Goal: Transaction & Acquisition: Book appointment/travel/reservation

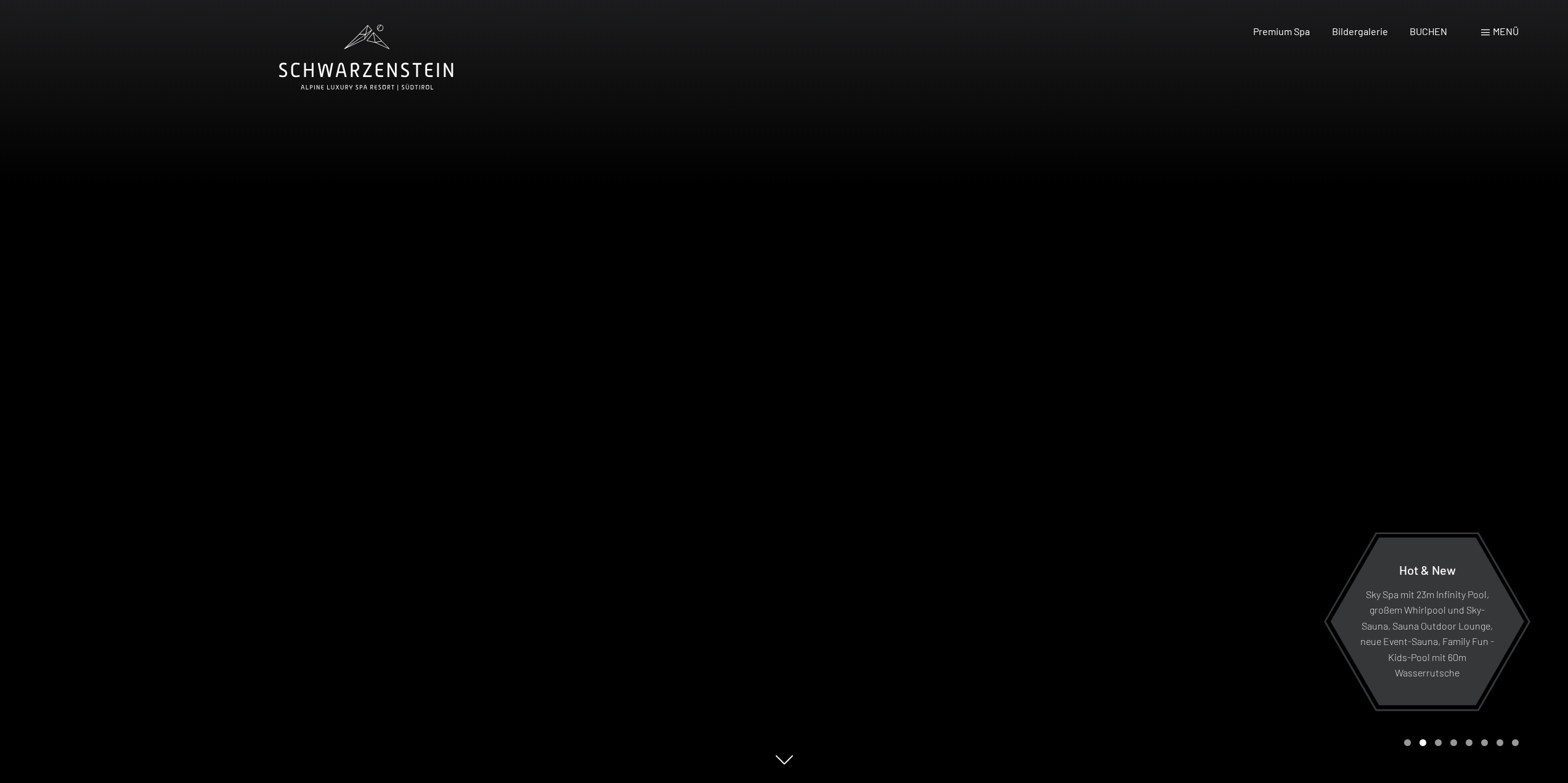
click at [1502, 31] on span "Menü" at bounding box center [1506, 31] width 26 height 12
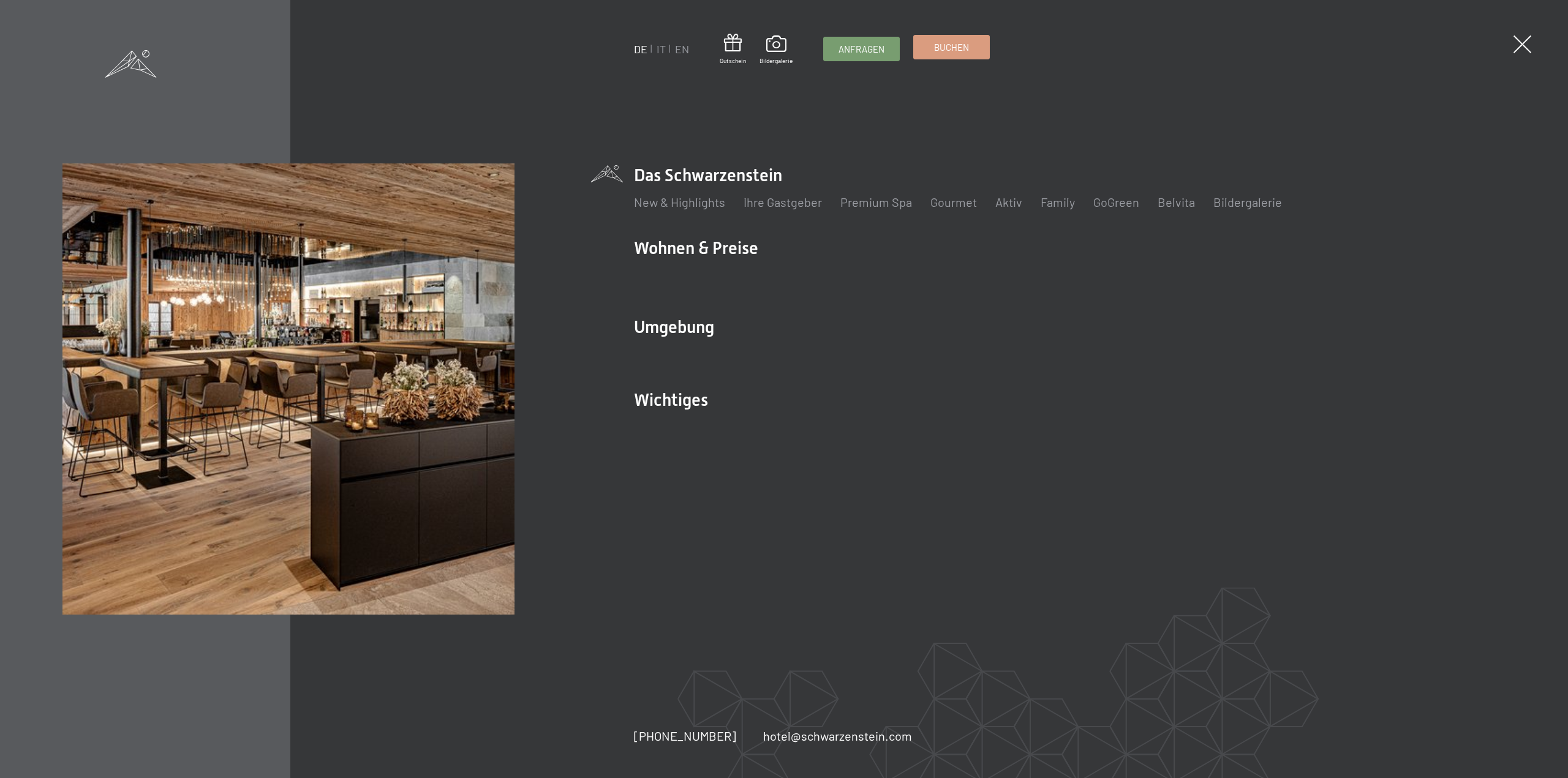
click at [950, 48] on span "Buchen" at bounding box center [951, 47] width 35 height 13
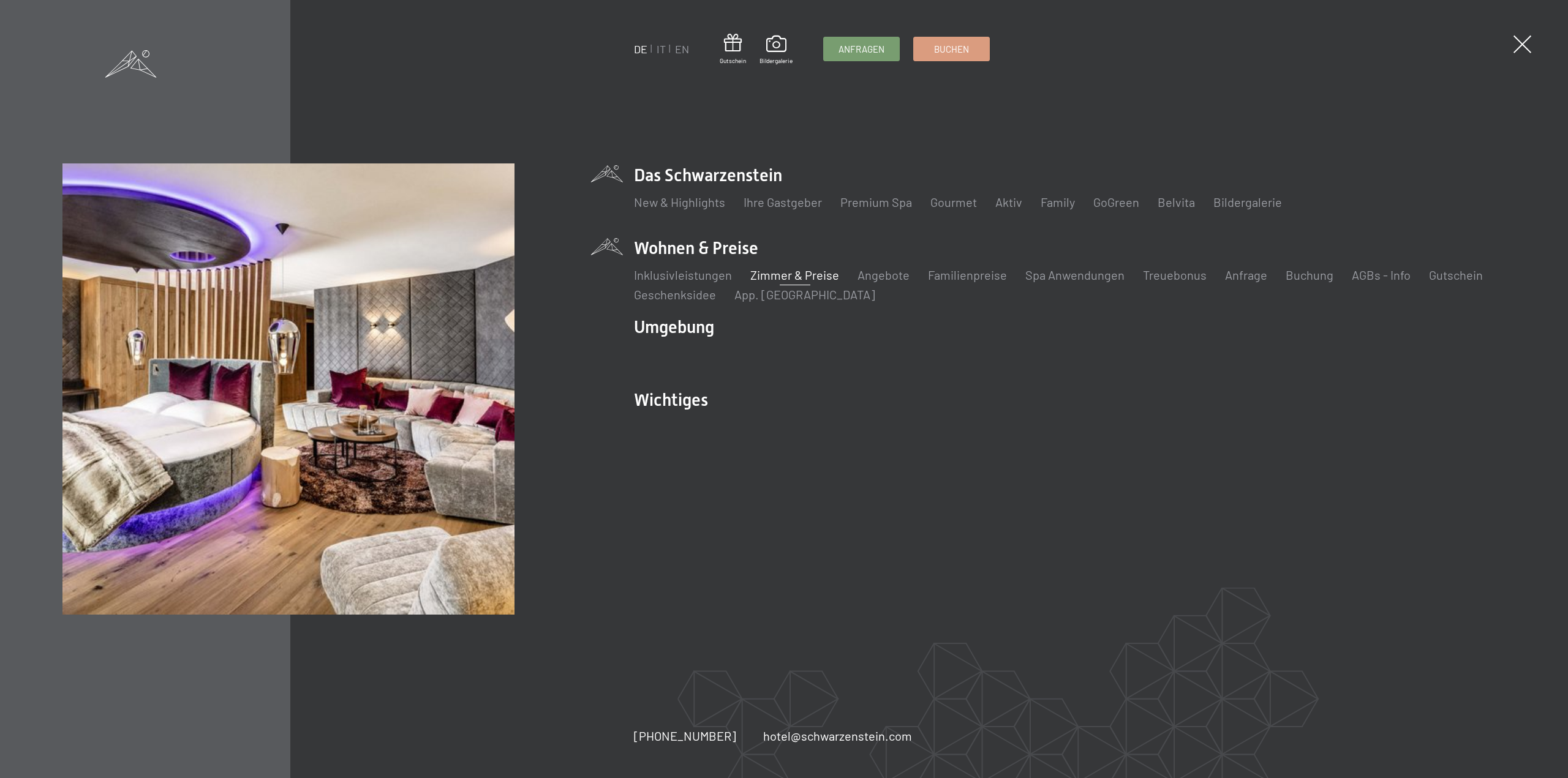
click at [799, 273] on link "Zimmer & Preise" at bounding box center [795, 275] width 89 height 15
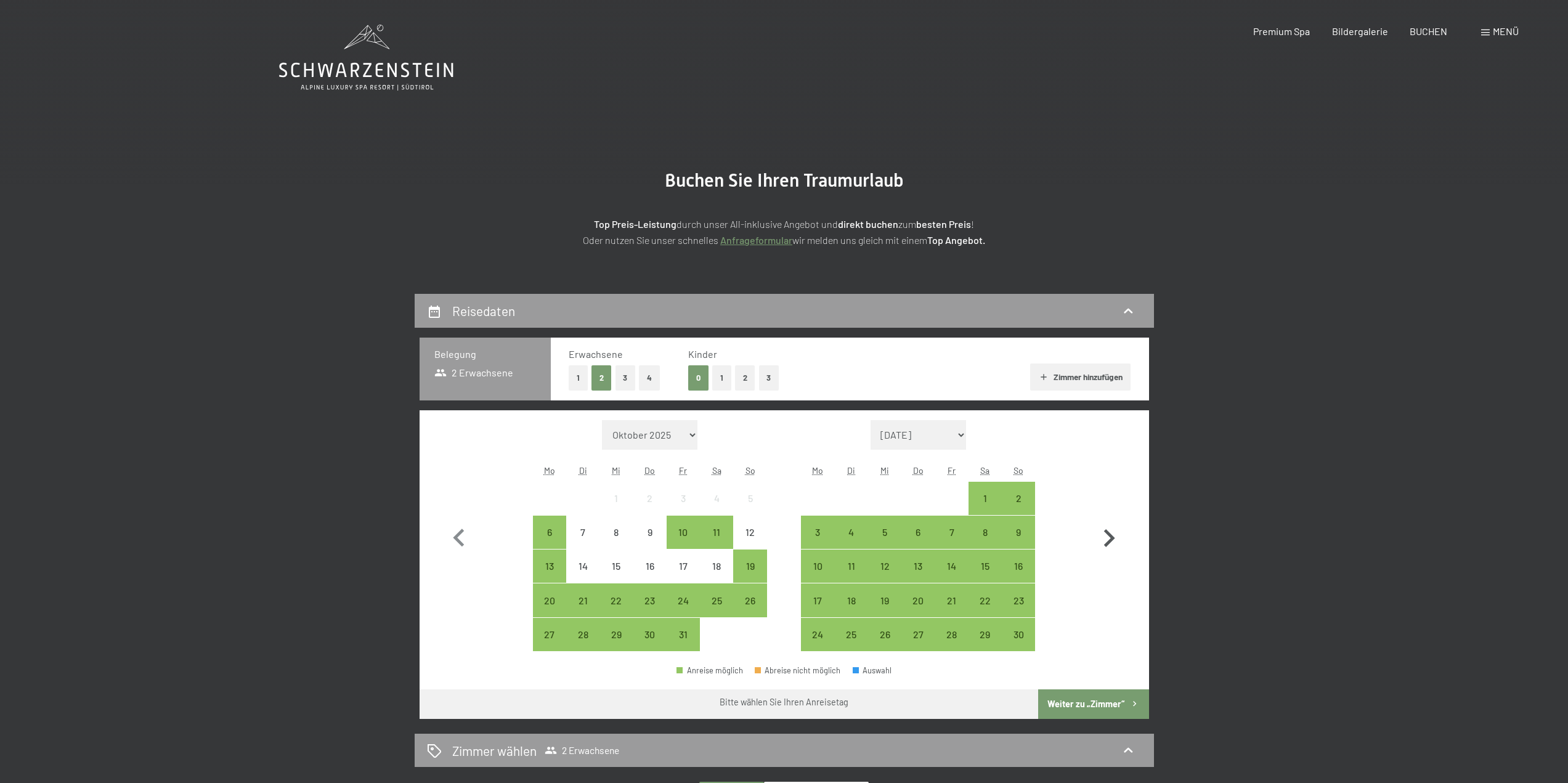
click at [1110, 535] on icon "button" at bounding box center [1109, 538] width 11 height 18
select select "2025-11-01"
select select "2025-12-01"
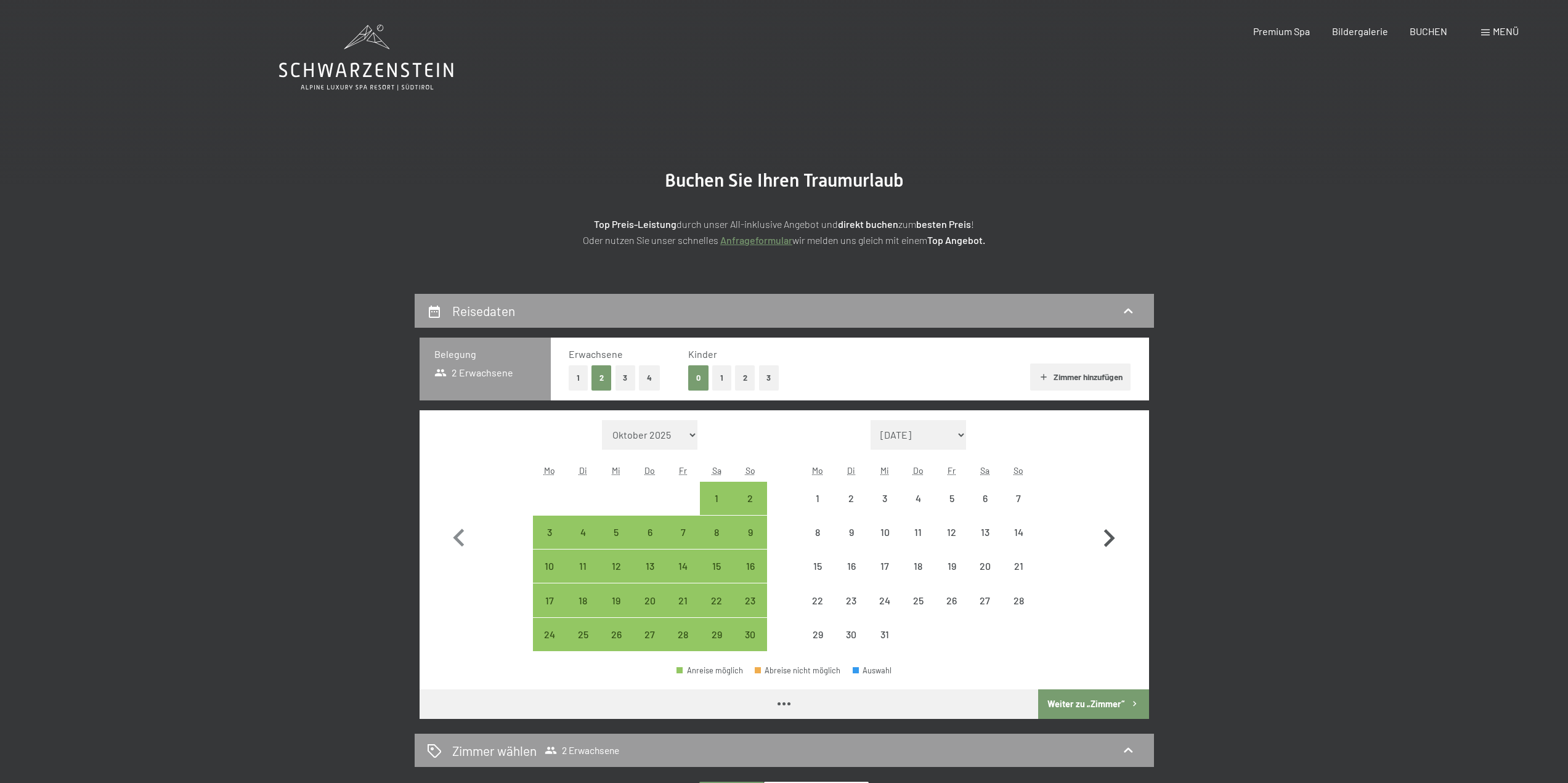
select select "2025-11-01"
select select "2025-12-01"
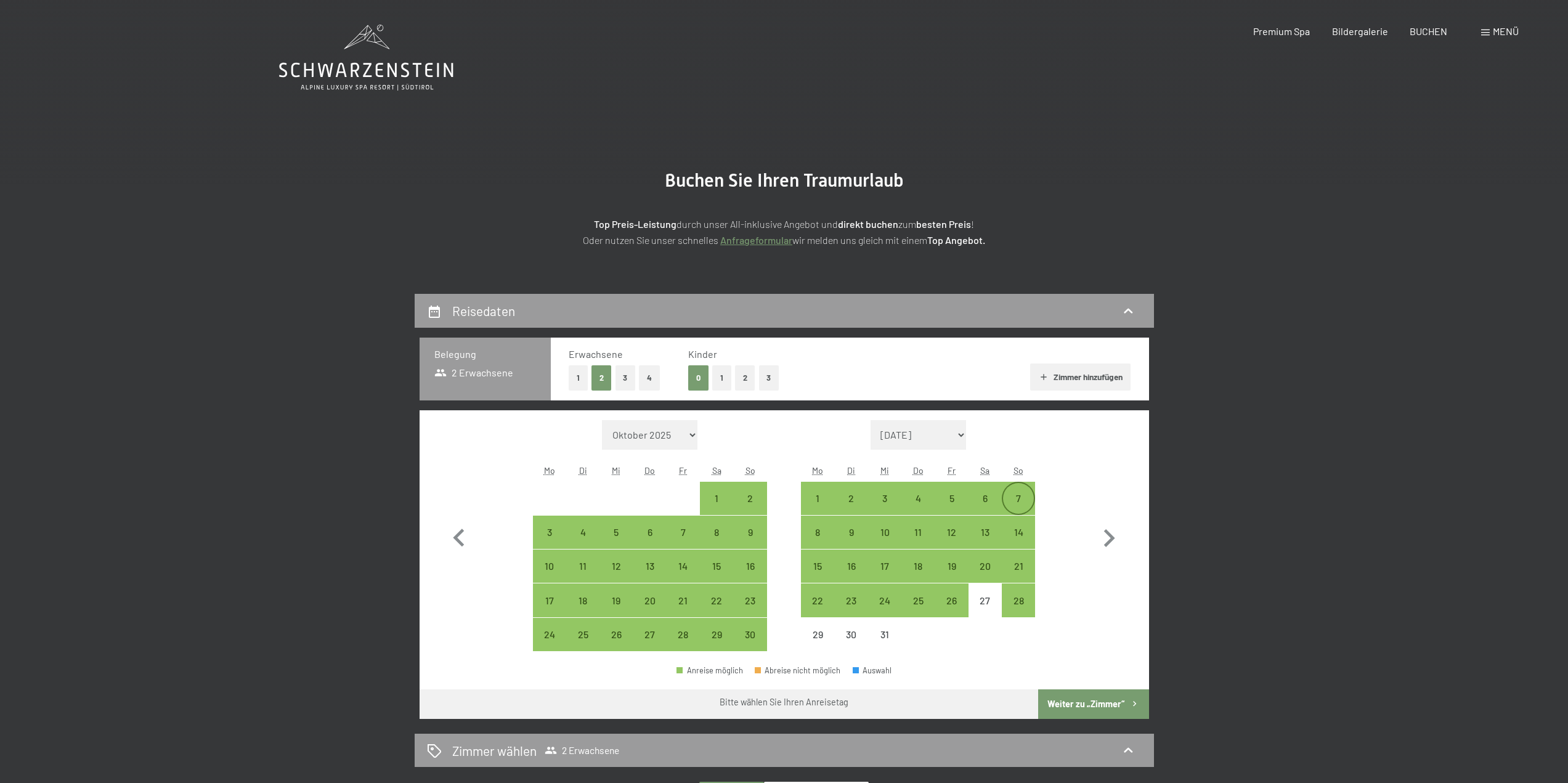
click at [1021, 494] on div "7" at bounding box center [1018, 509] width 31 height 31
select select "2025-11-01"
select select "2025-12-01"
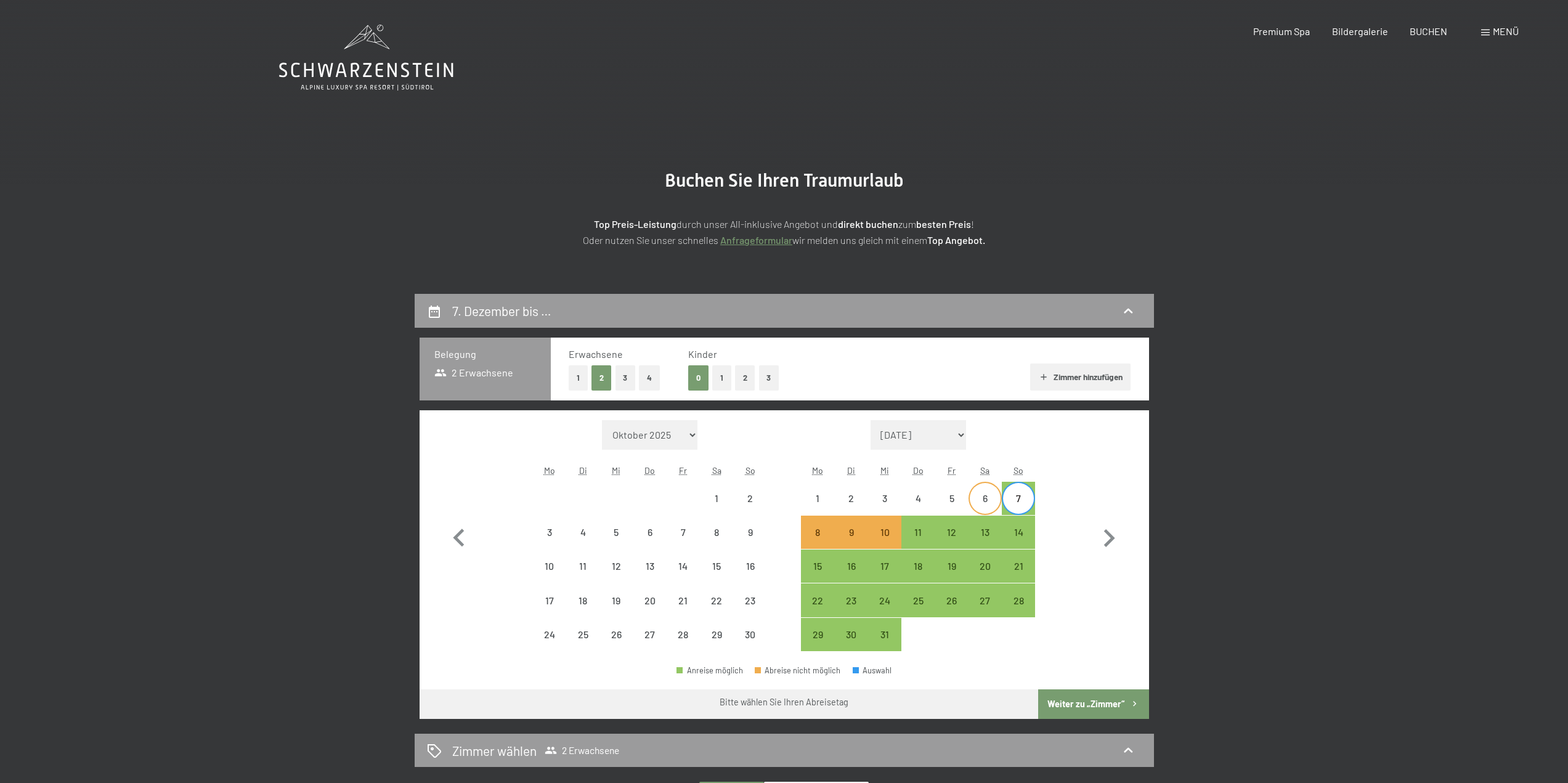
click at [983, 498] on div "6" at bounding box center [985, 509] width 31 height 31
select select "2025-11-01"
select select "2025-12-01"
click at [1012, 500] on div "7" at bounding box center [1018, 509] width 31 height 31
select select "2025-11-01"
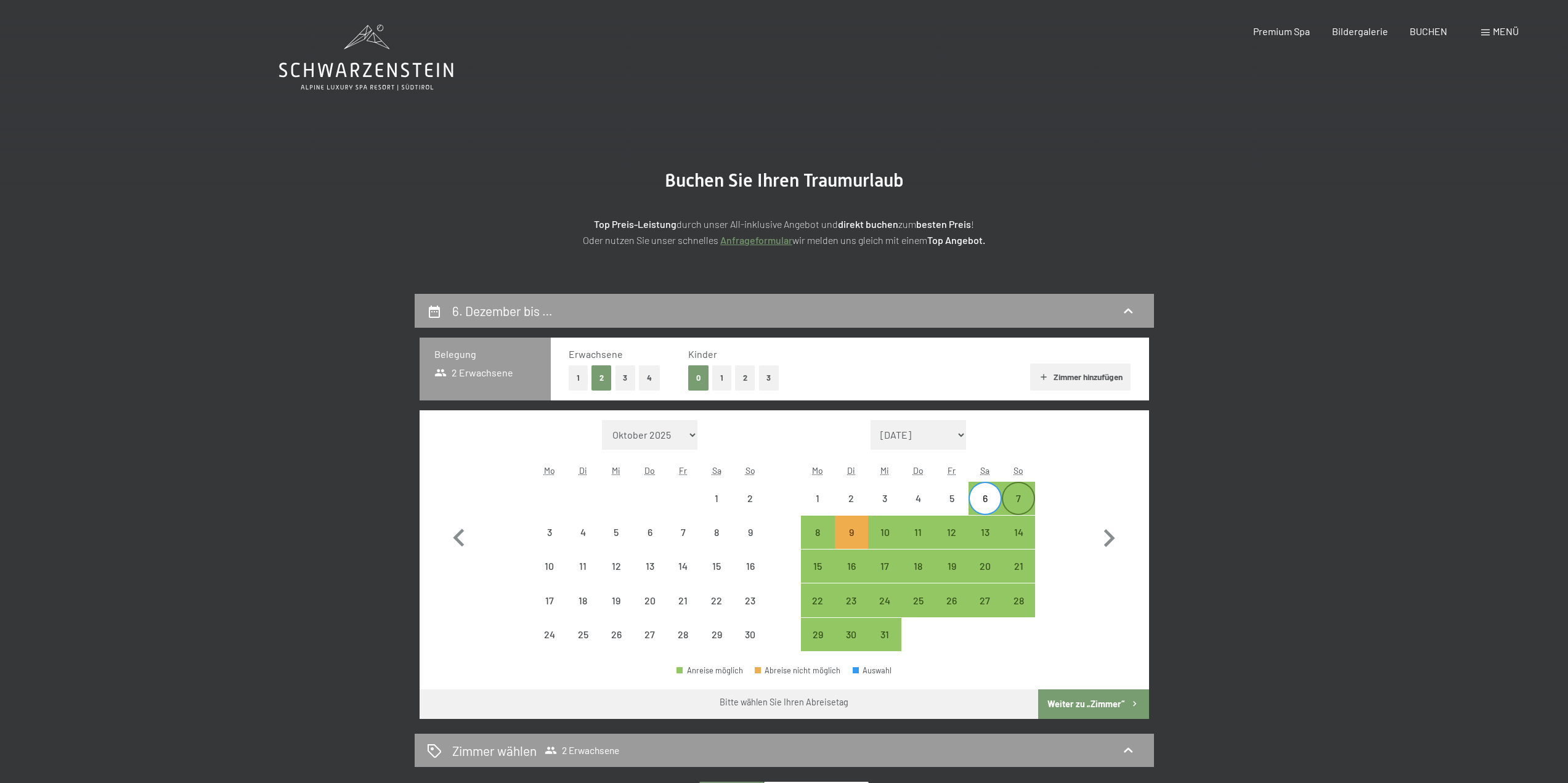
select select "2025-12-01"
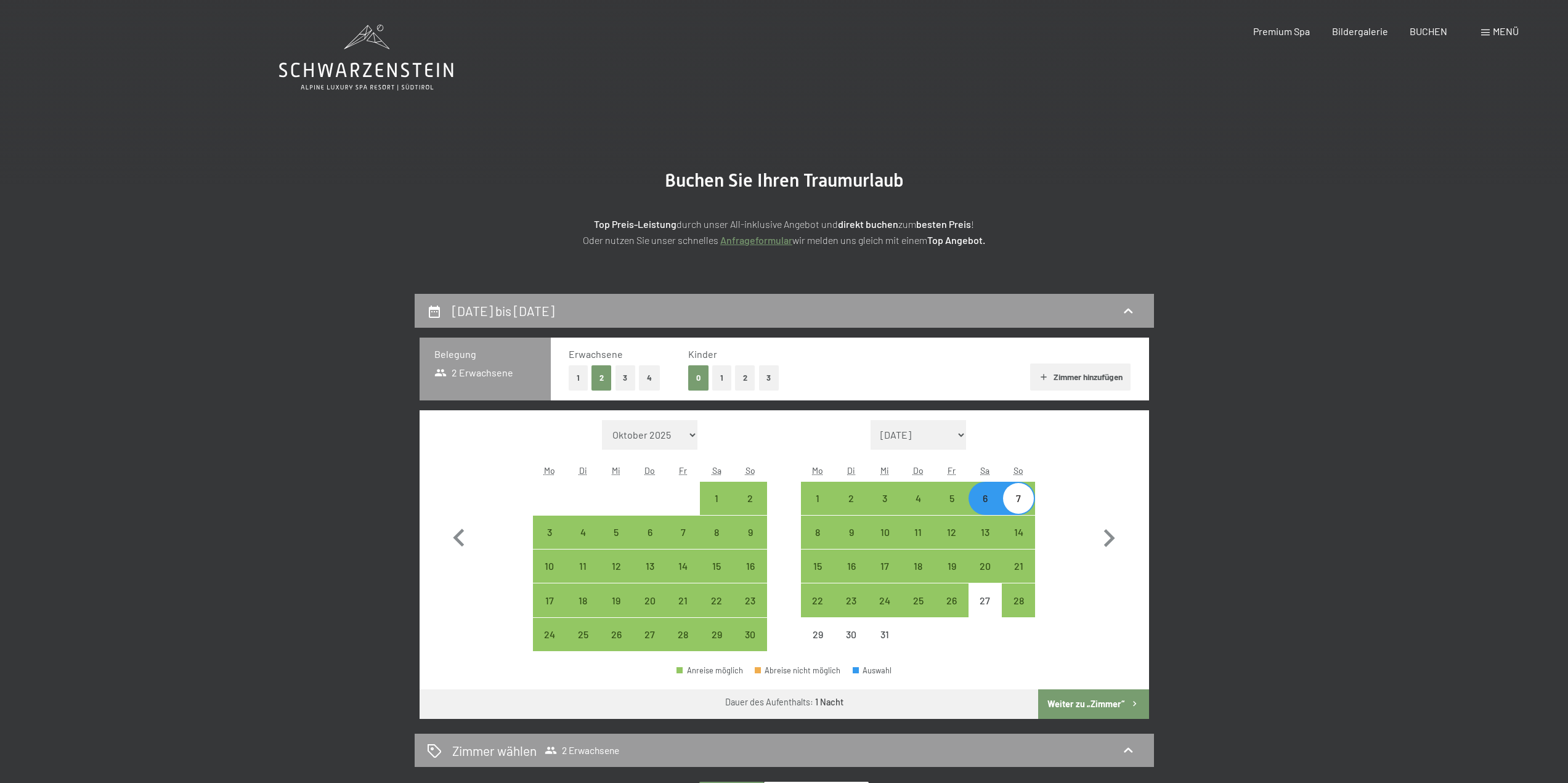
click at [988, 507] on div "6" at bounding box center [985, 509] width 31 height 31
select select "2025-11-01"
select select "2025-12-01"
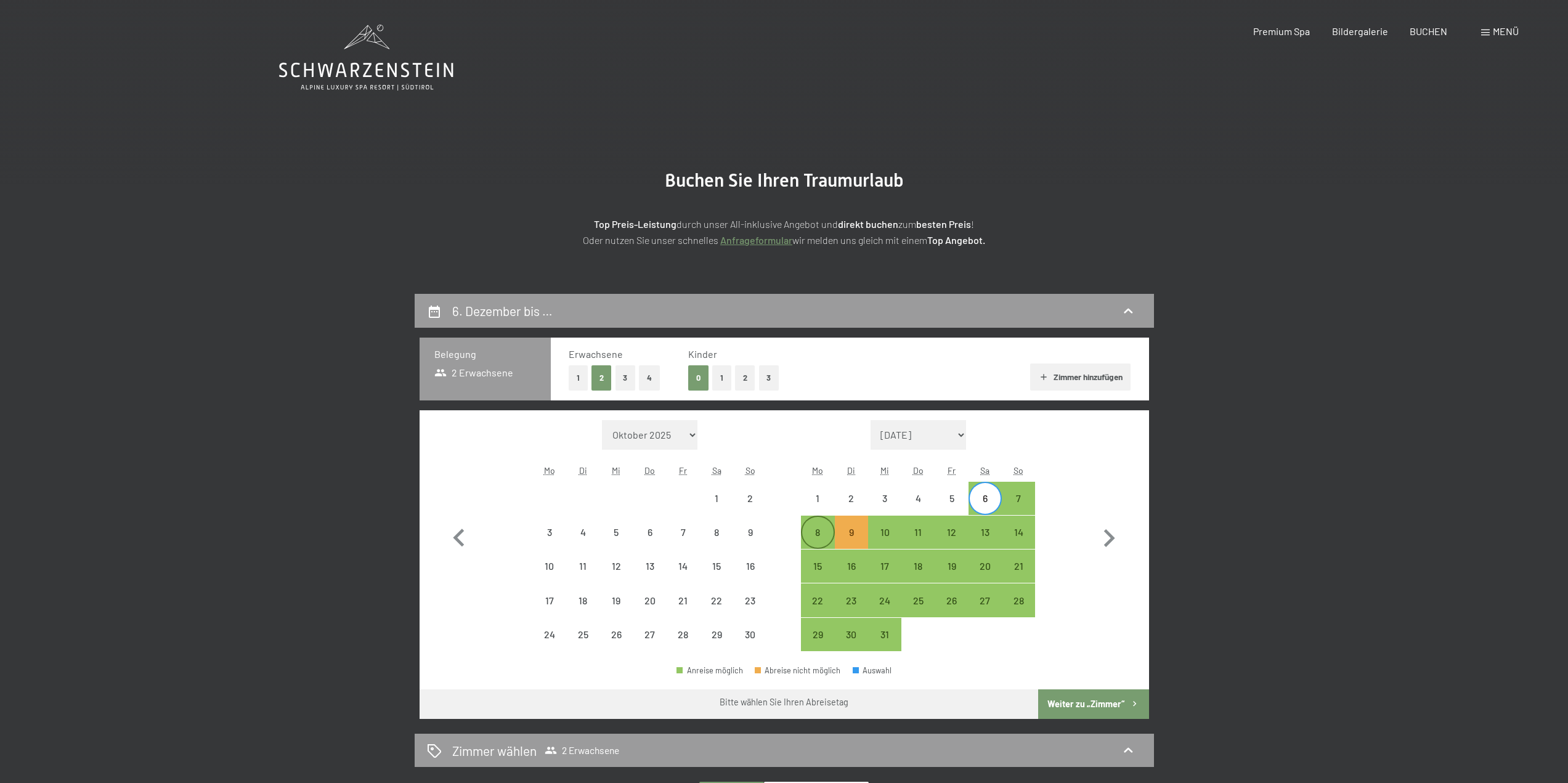
click at [813, 534] on div "8" at bounding box center [817, 543] width 31 height 31
select select "2025-11-01"
select select "2025-12-01"
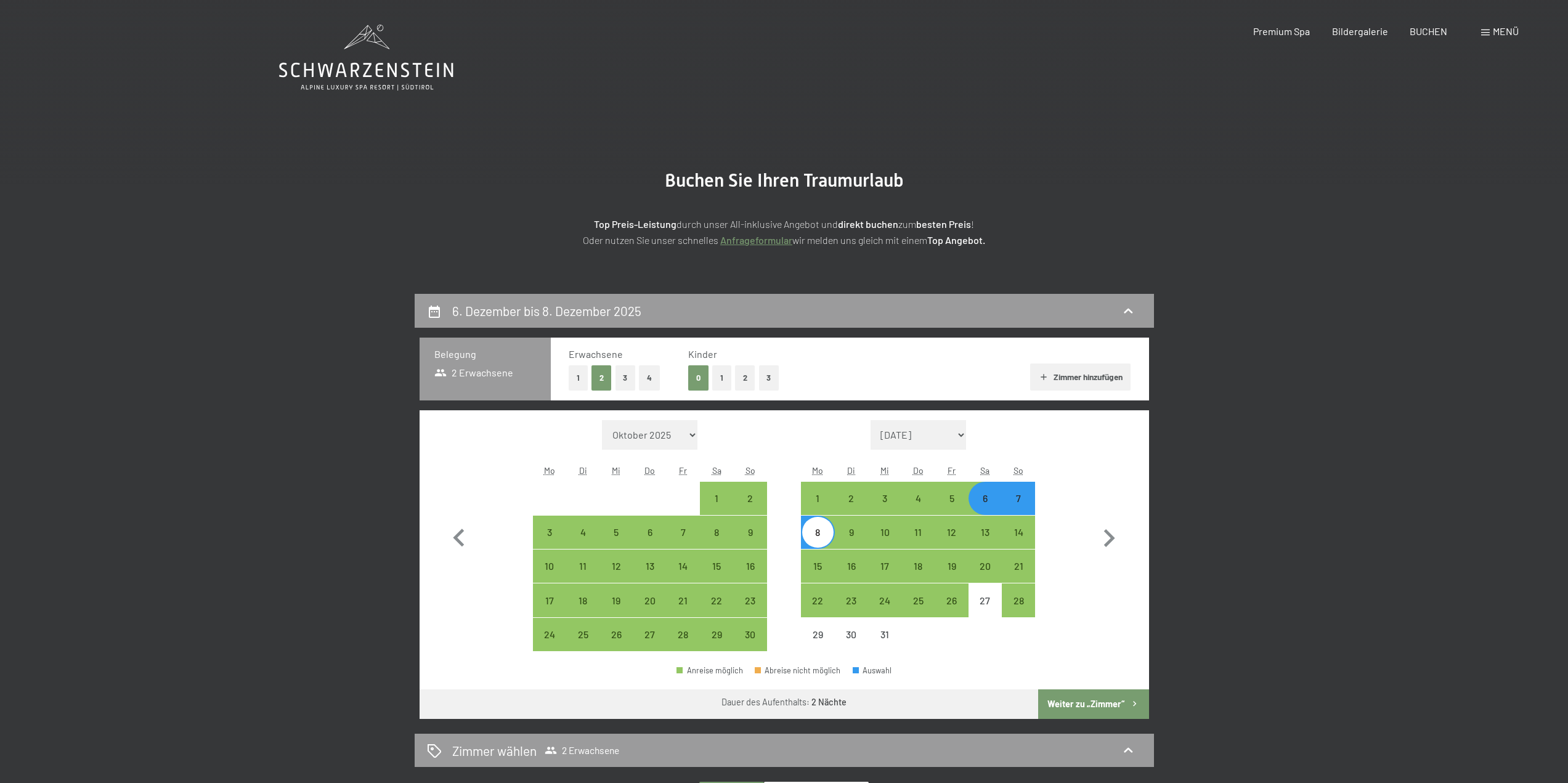
click at [1083, 546] on div "Monat/Jahr Oktober 2025 November 2025 Dezember 2025 Januar 2026 Februar 2026 Mä…" at bounding box center [784, 536] width 686 height 231
click at [1022, 500] on div "7" at bounding box center [1018, 509] width 31 height 31
select select "2025-11-01"
select select "2025-12-01"
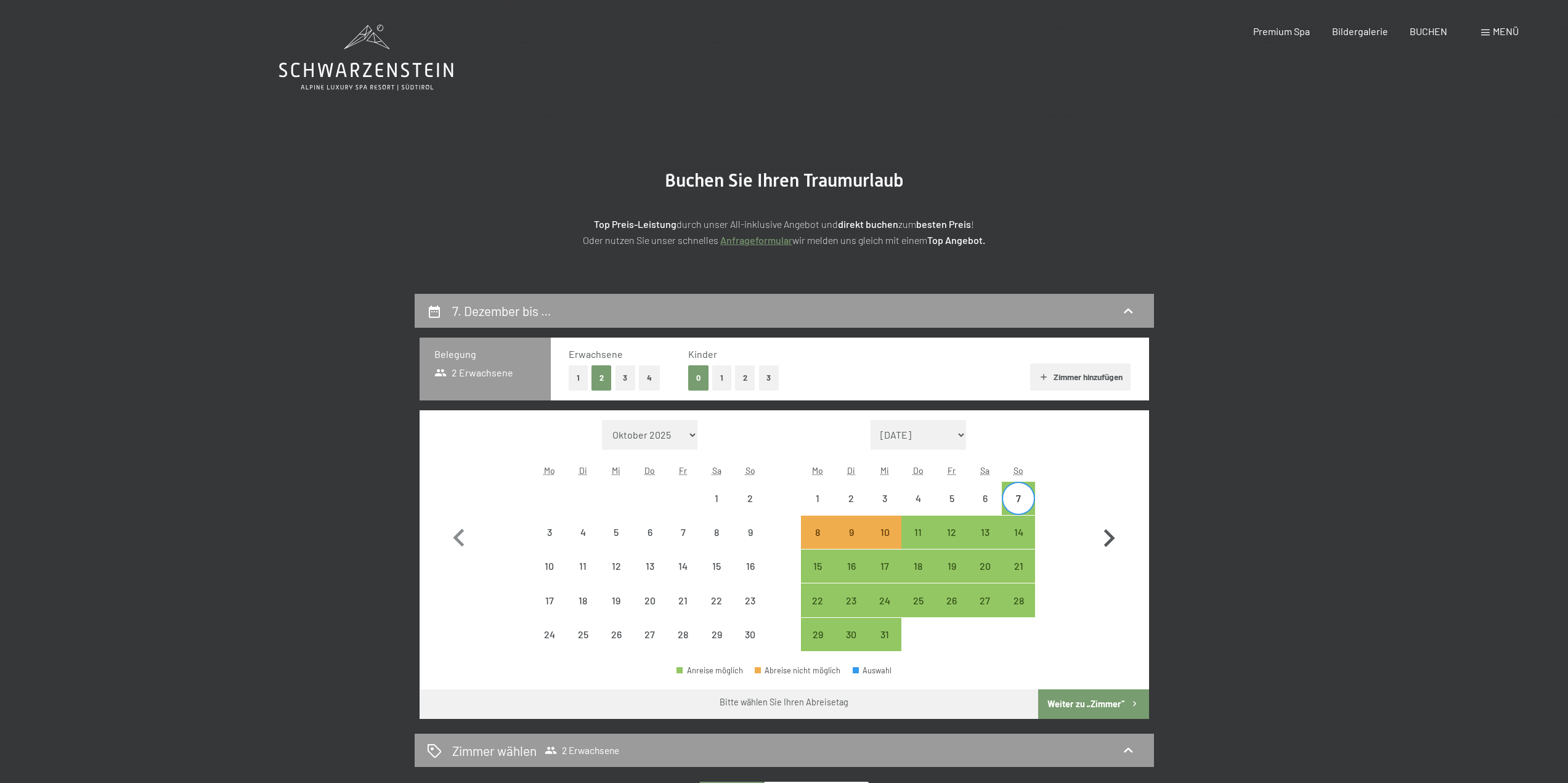
click at [1103, 452] on button "button" at bounding box center [1109, 536] width 36 height 231
select select "2025-12-01"
select select "2026-01-01"
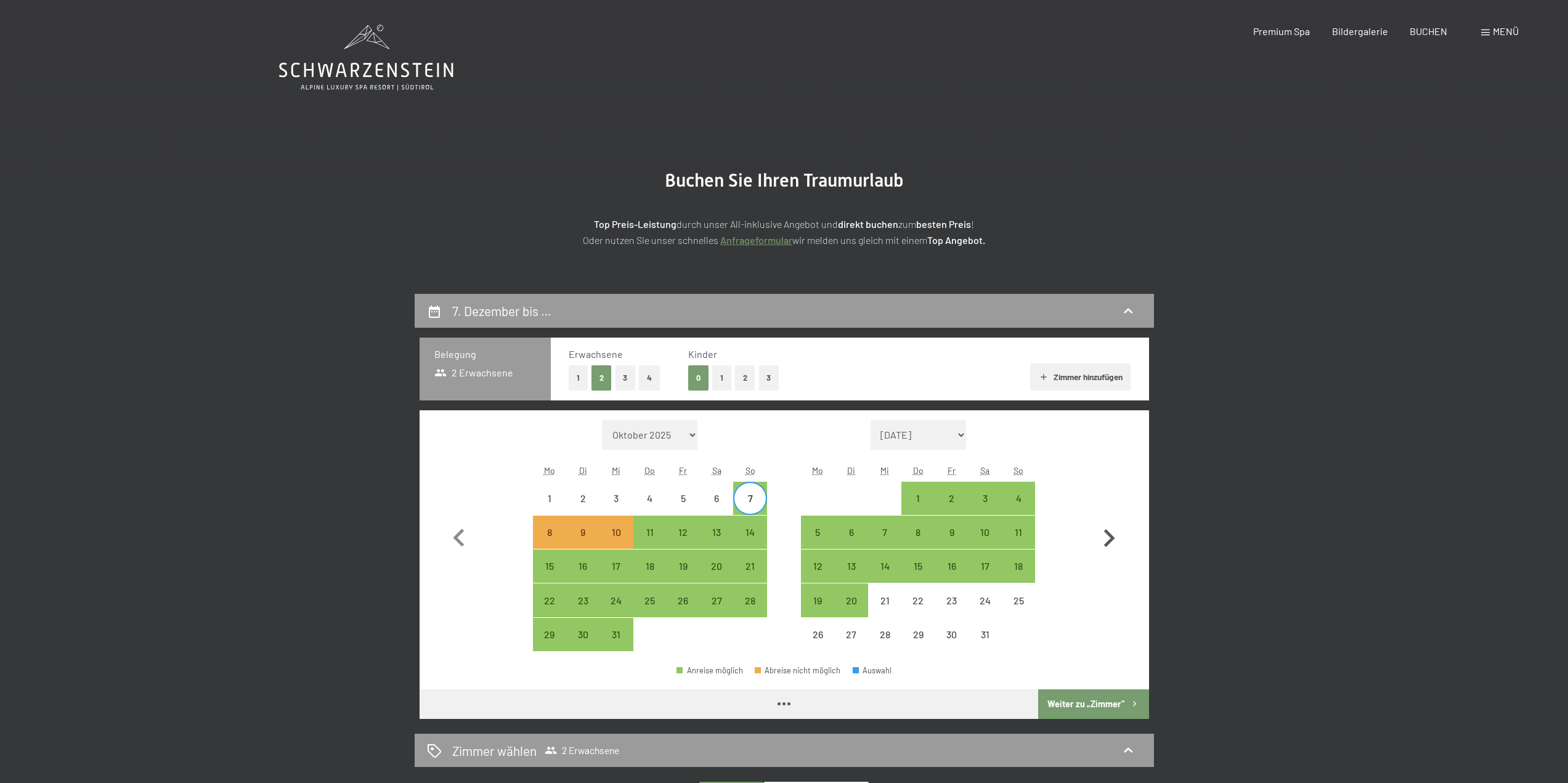
select select "2025-12-01"
select select "2026-01-01"
click at [719, 505] on div "6" at bounding box center [716, 509] width 31 height 31
select select "2025-12-01"
select select "2026-01-01"
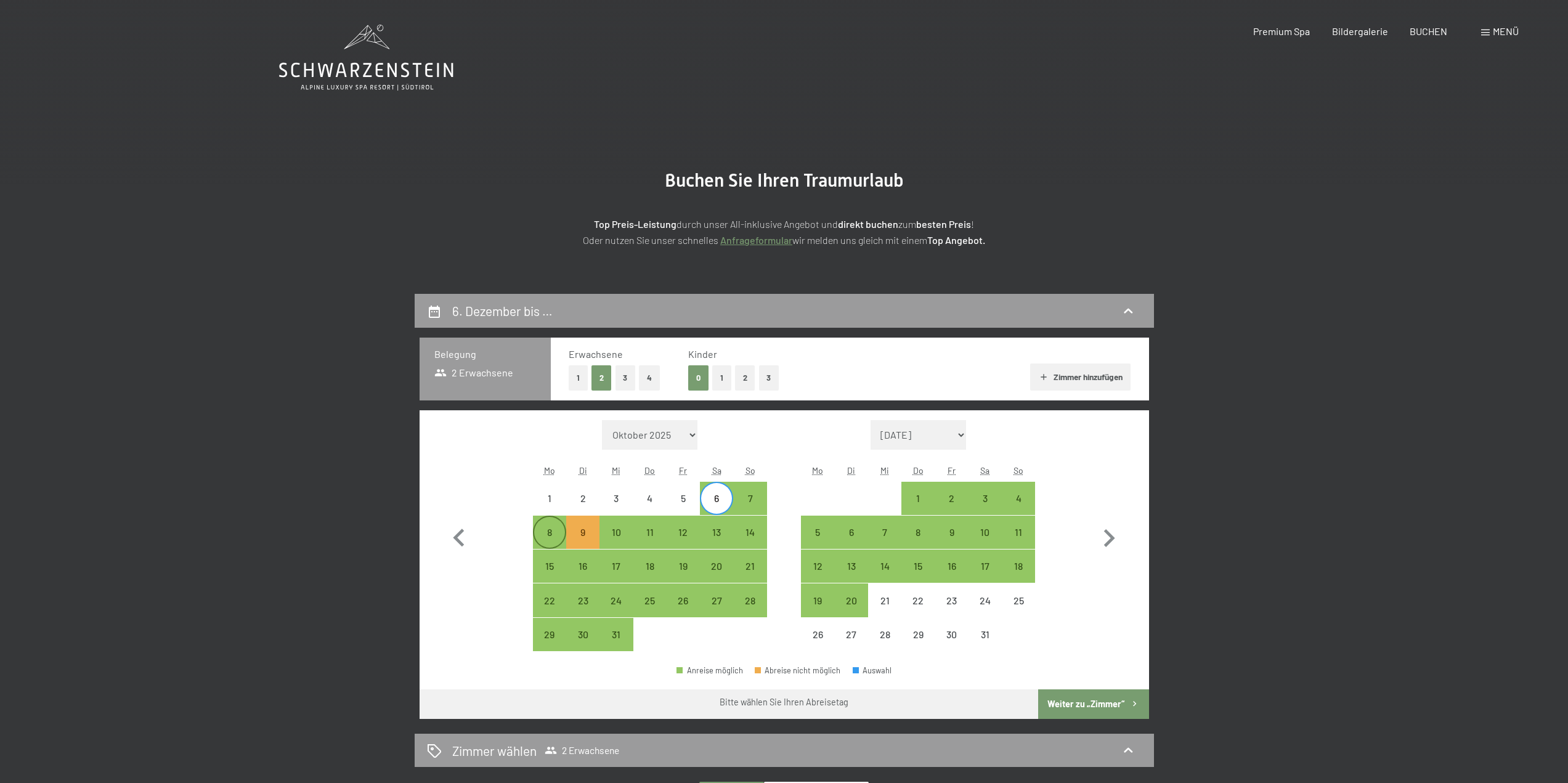
click at [552, 535] on div "8" at bounding box center [549, 543] width 31 height 31
select select "2025-12-01"
select select "2026-01-01"
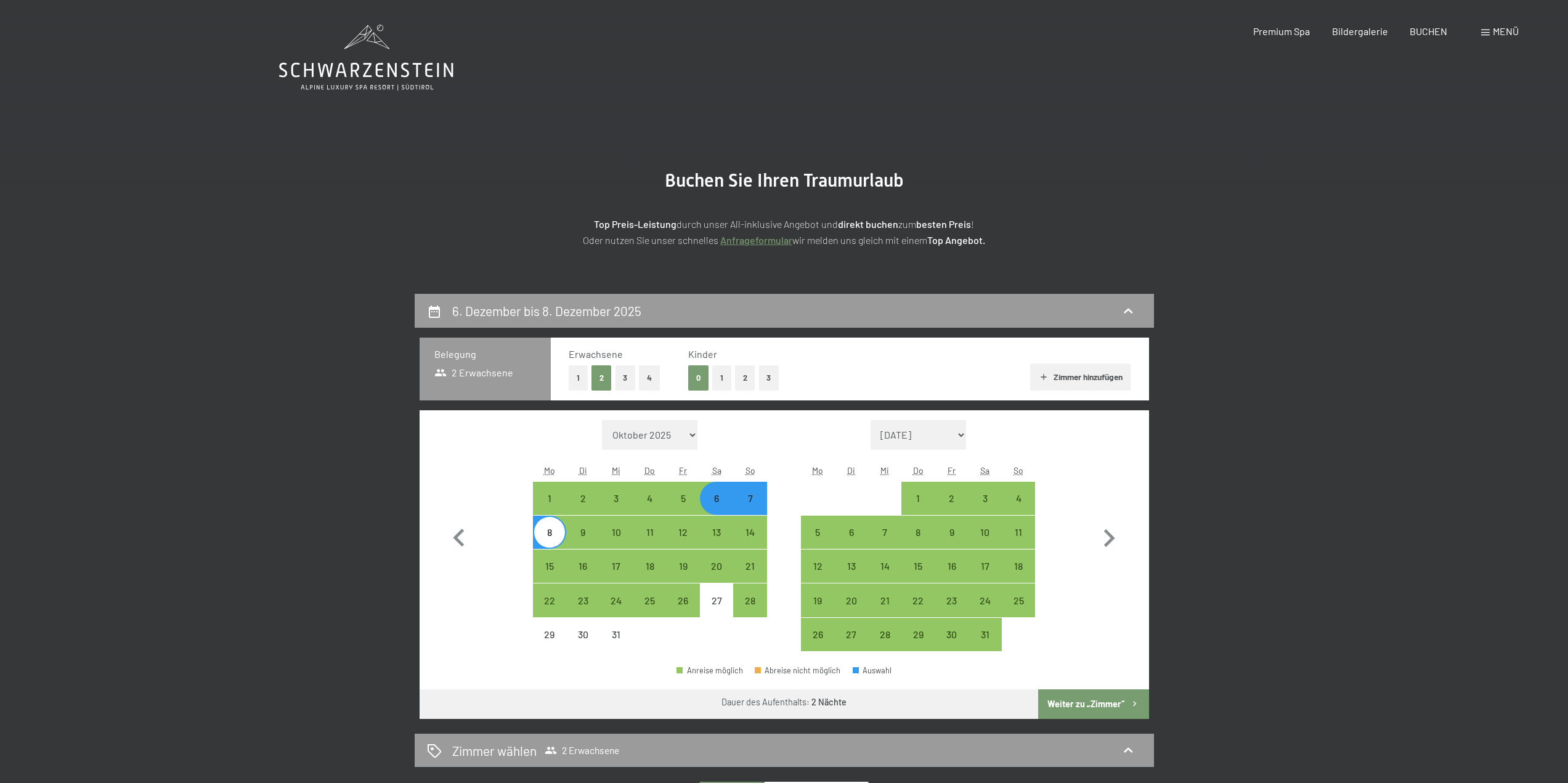
click at [1079, 707] on button "Weiter zu „Zimmer“" at bounding box center [1093, 704] width 110 height 29
select select "2025-12-01"
select select "2026-01-01"
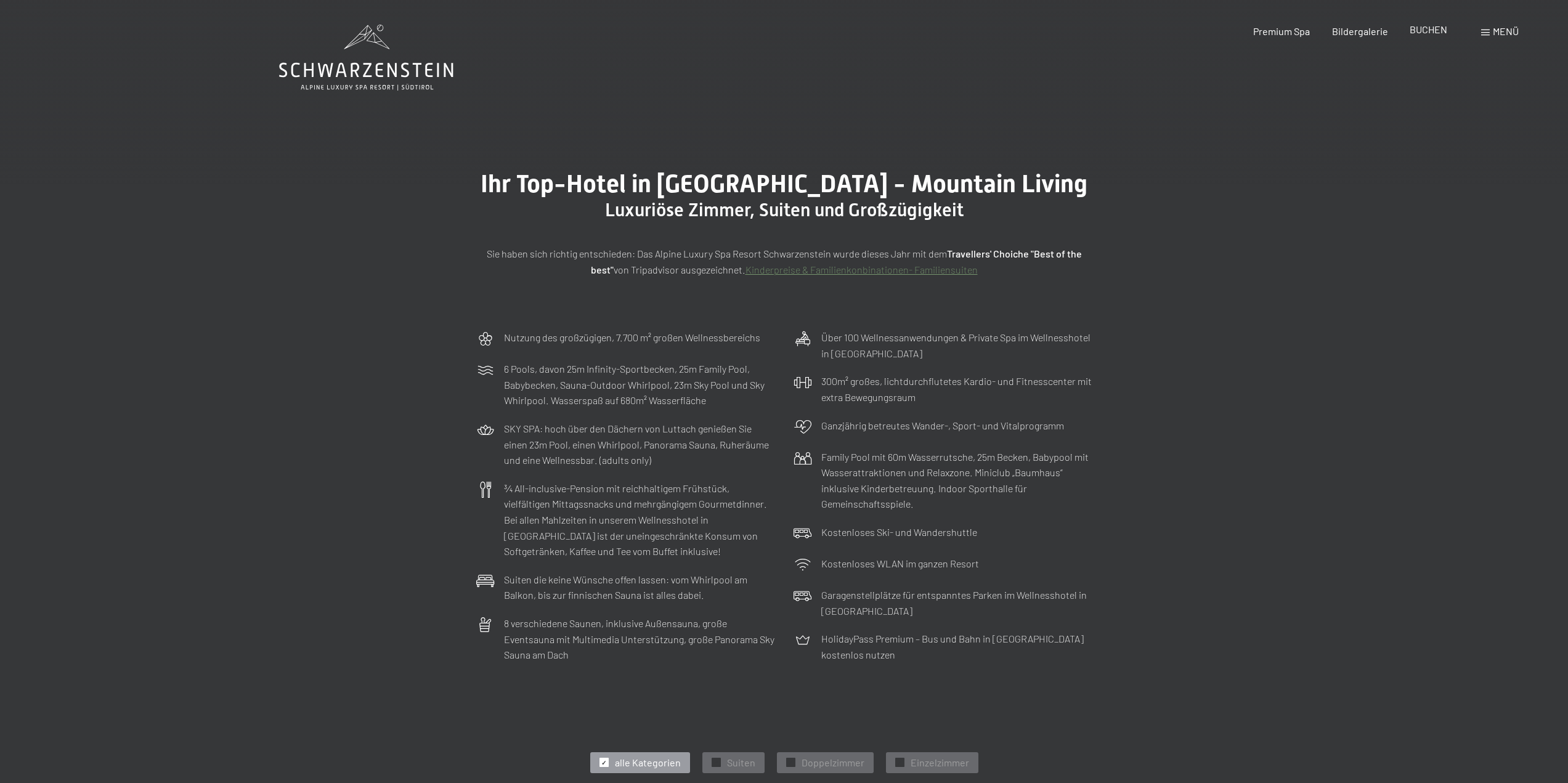
click at [1426, 34] on span "BUCHEN" at bounding box center [1428, 29] width 38 height 12
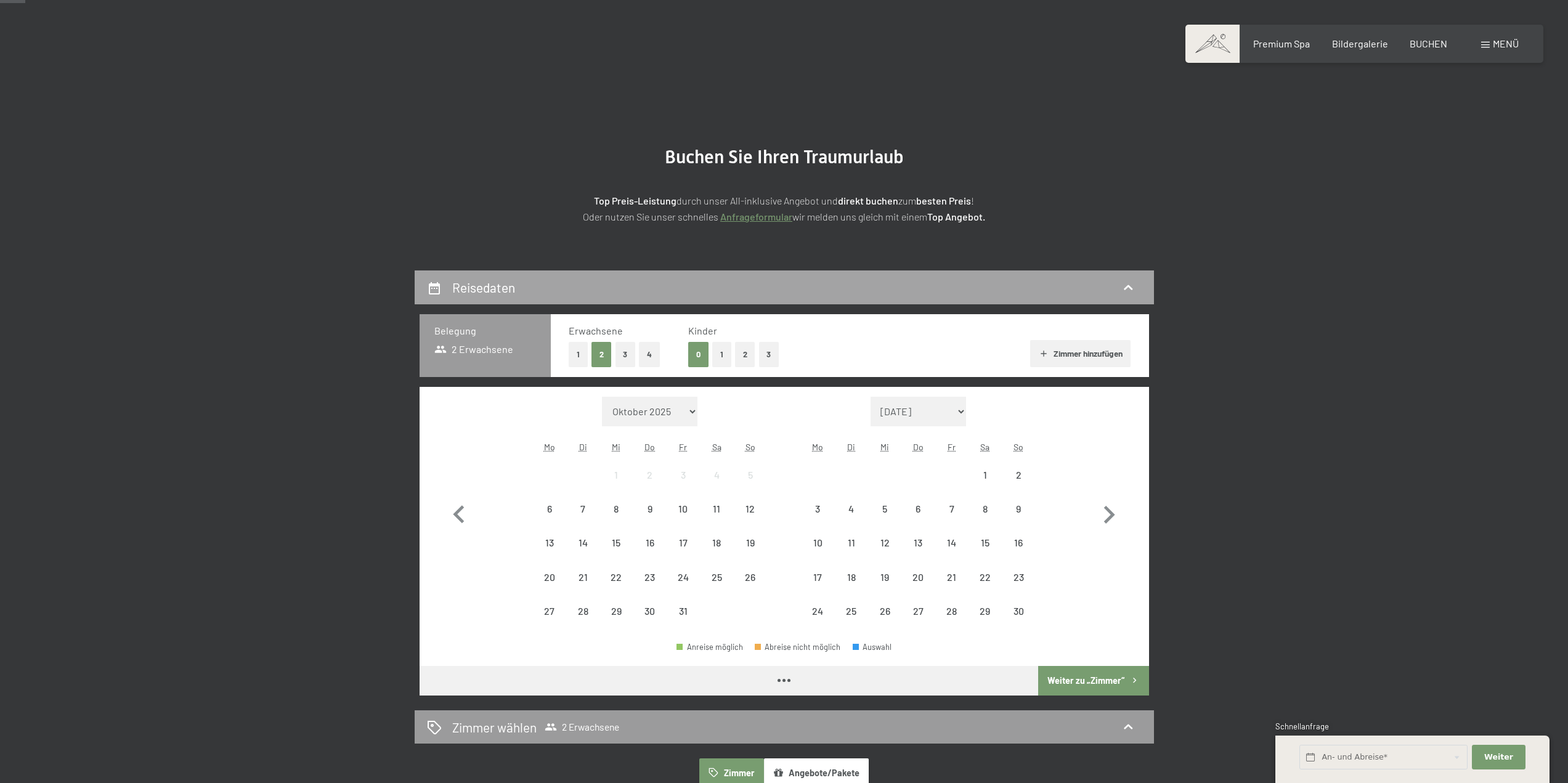
scroll to position [185, 0]
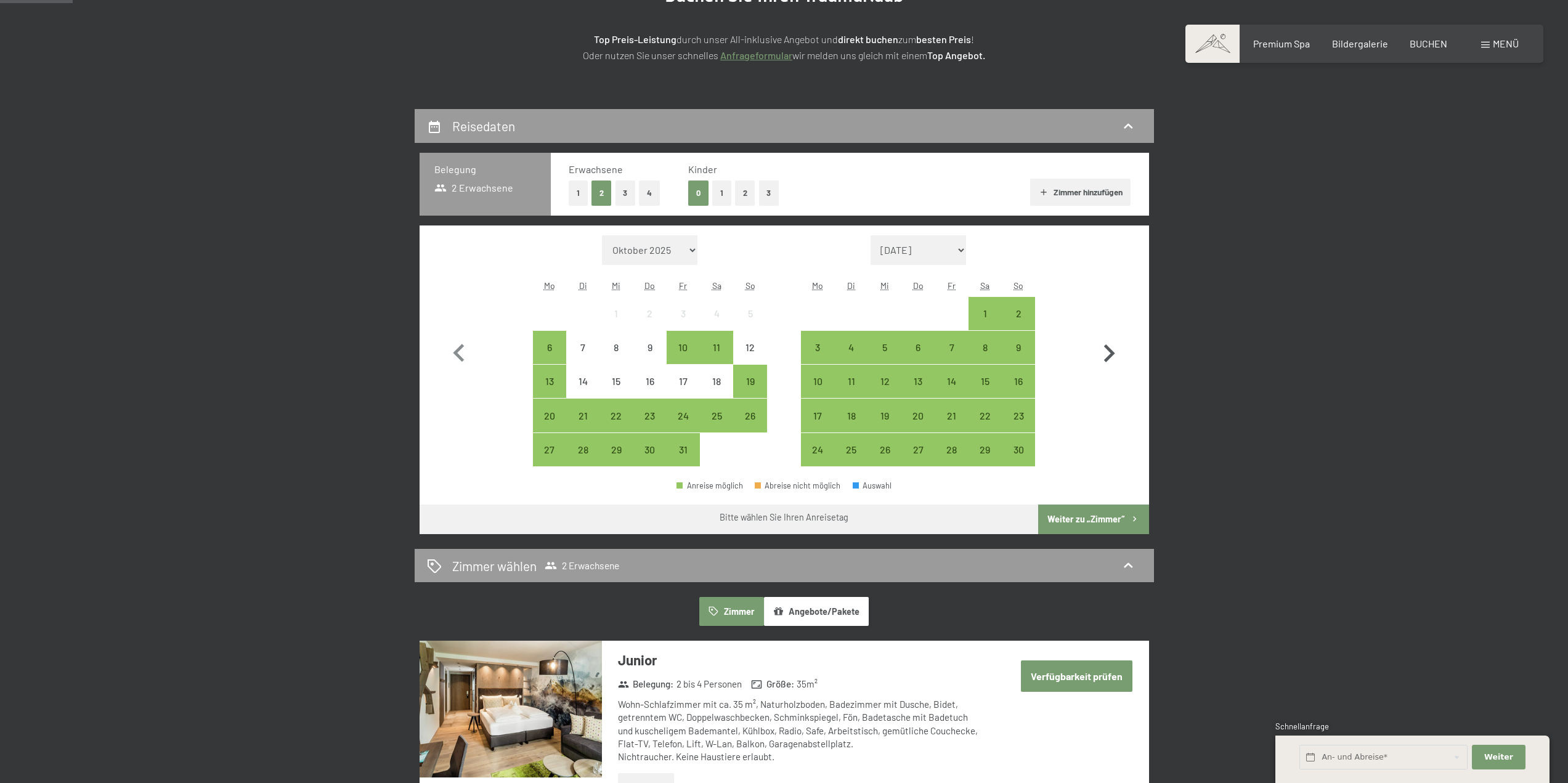
click at [1108, 348] on icon "button" at bounding box center [1109, 353] width 11 height 18
select select "2025-11-01"
select select "2025-12-01"
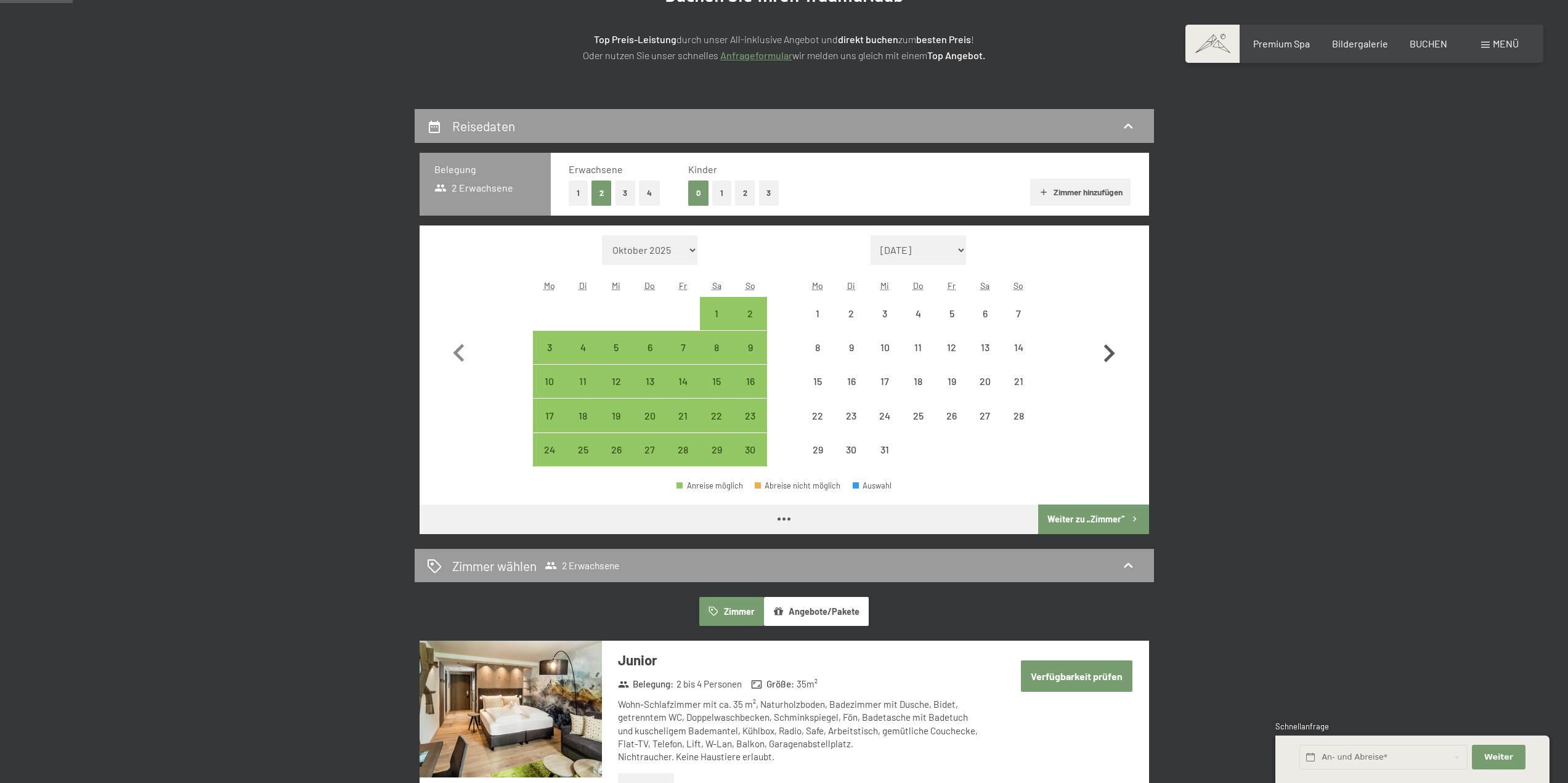
select select "2025-11-01"
select select "2025-12-01"
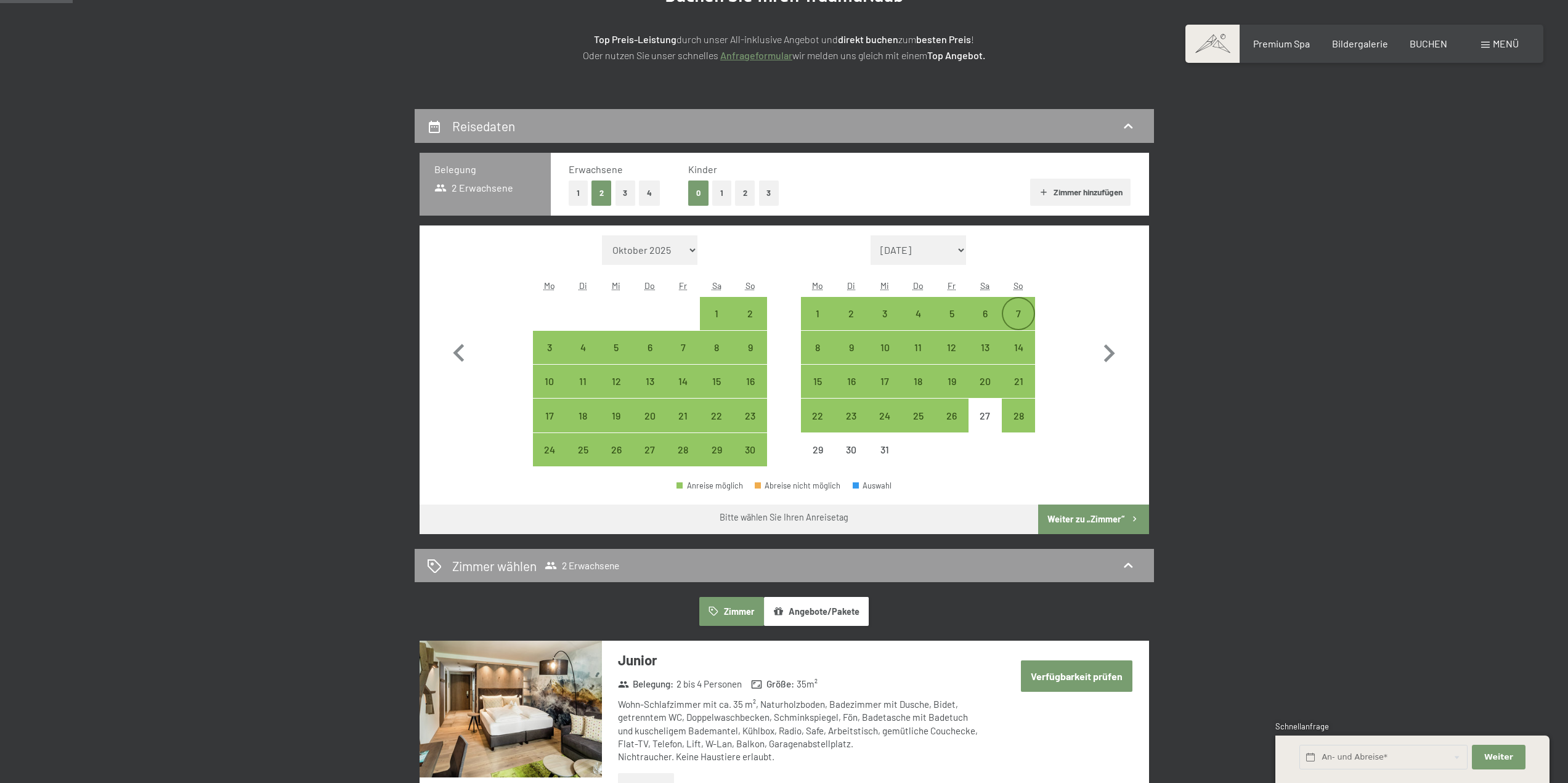
click at [1023, 311] on div "7" at bounding box center [1018, 324] width 31 height 31
select select "2025-11-01"
select select "2025-12-01"
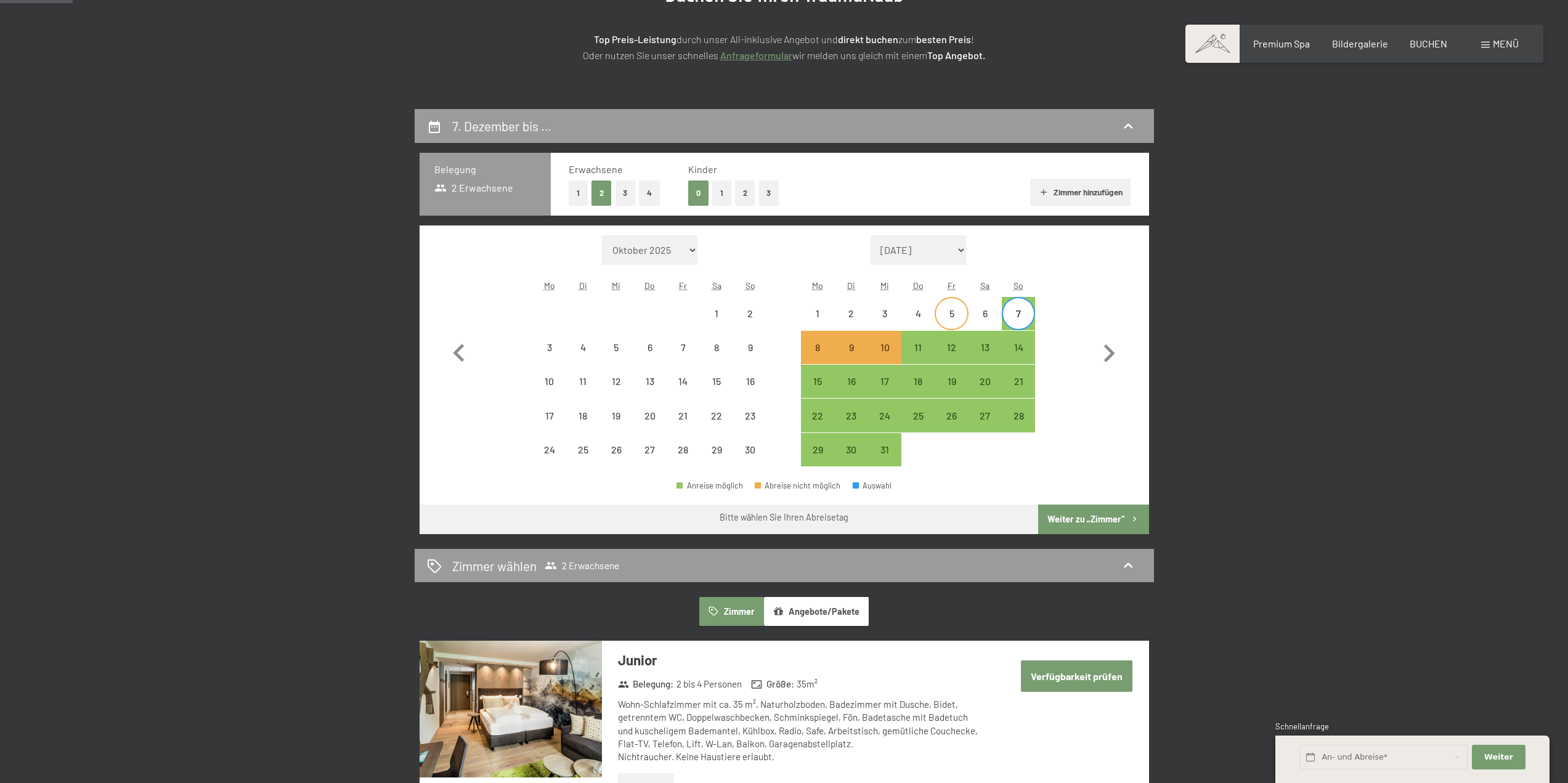
click at [954, 319] on div "5" at bounding box center [951, 324] width 31 height 31
select select "2025-11-01"
select select "2025-12-01"
click at [818, 344] on div "8" at bounding box center [817, 358] width 31 height 31
select select "2025-11-01"
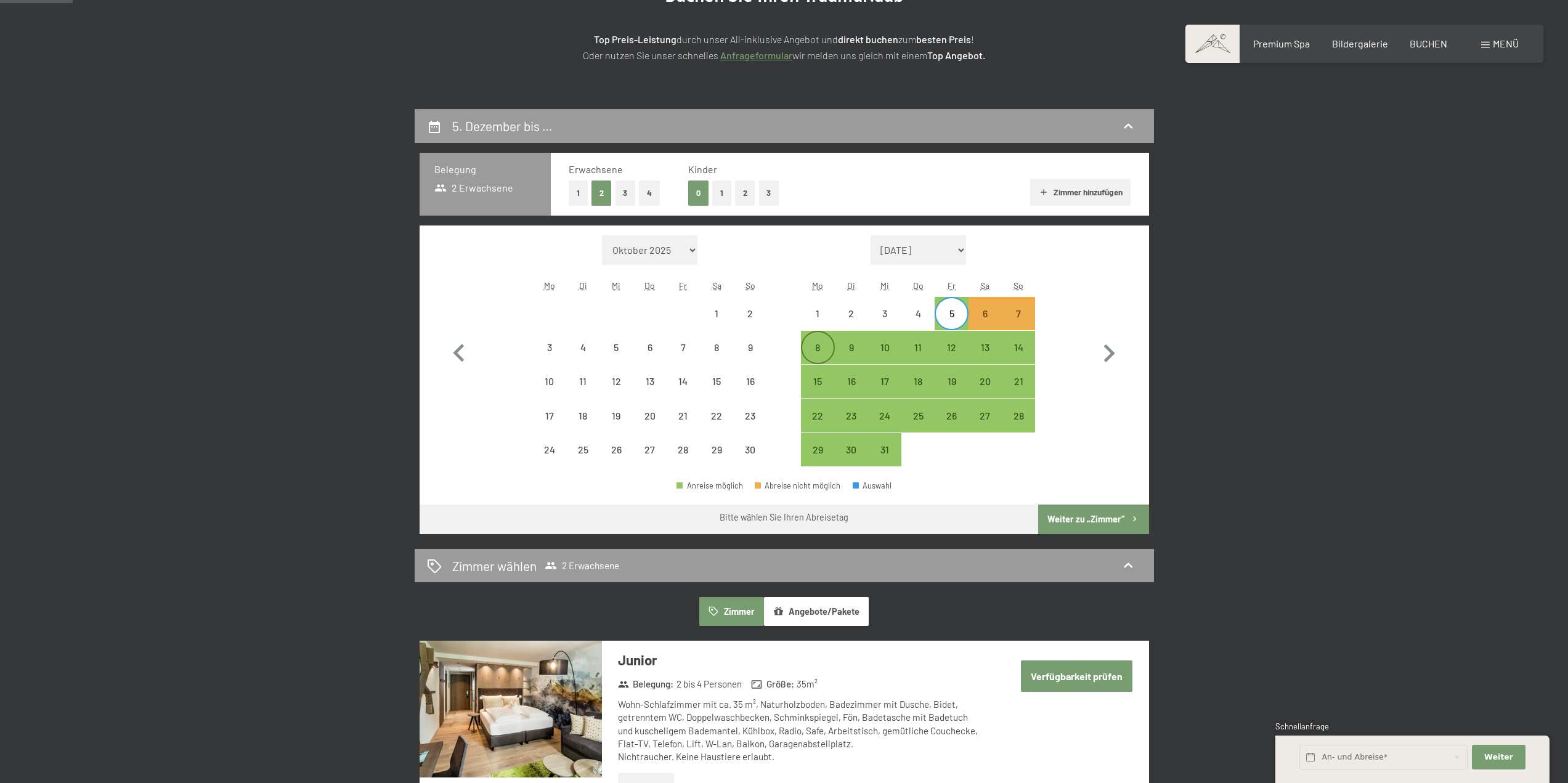
select select "2025-12-01"
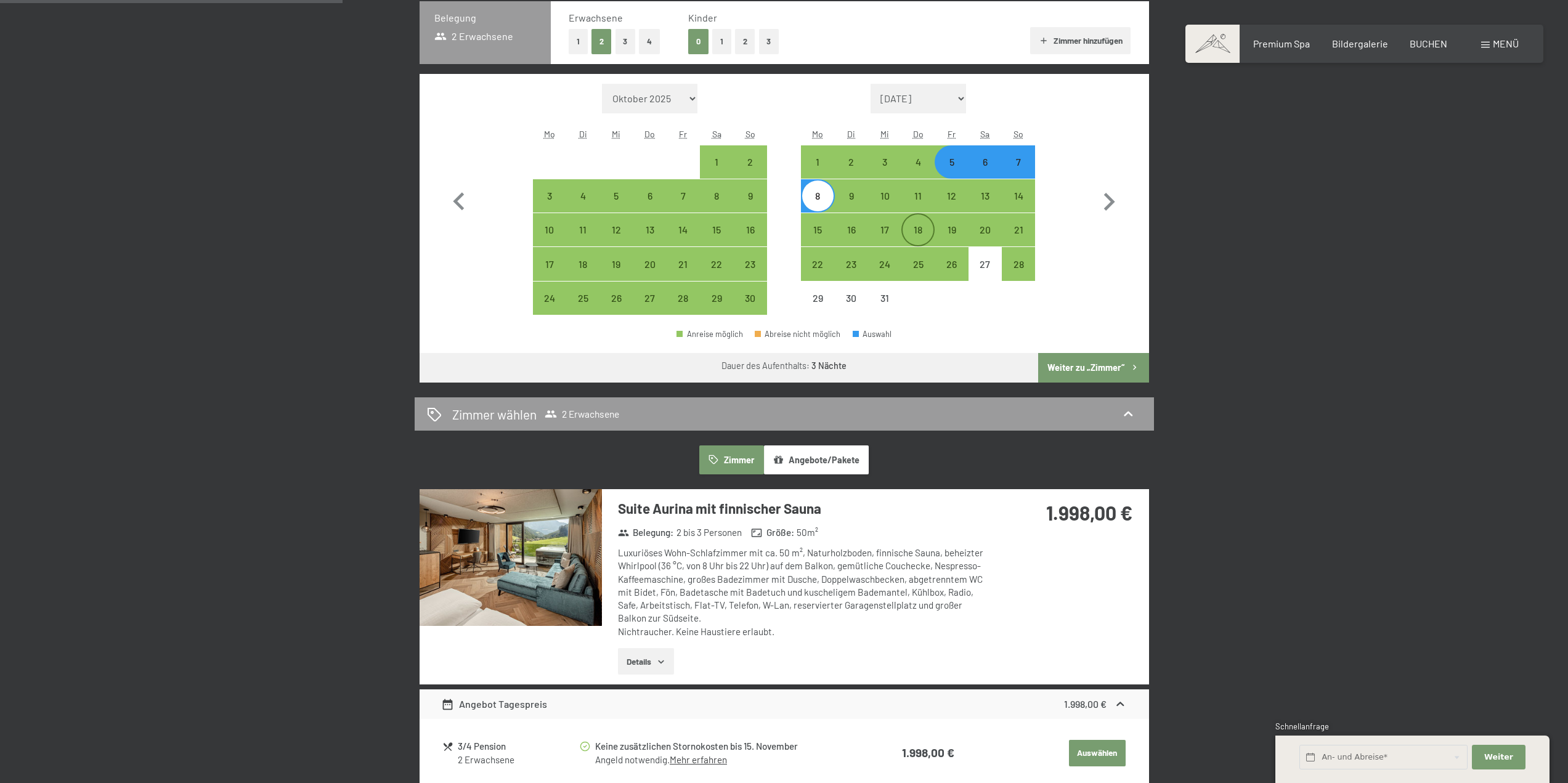
scroll to position [308, 0]
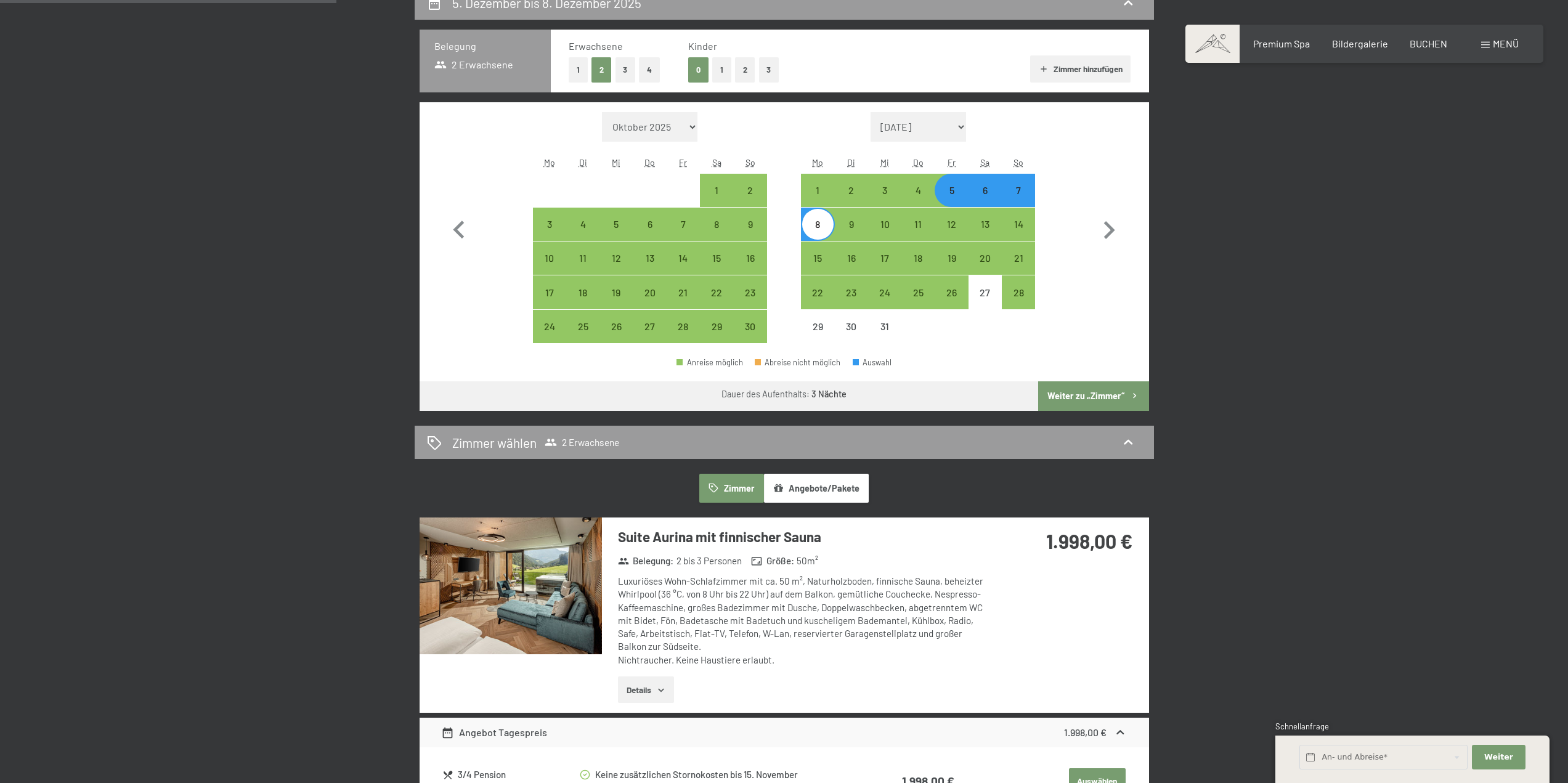
click at [985, 189] on div "6" at bounding box center [985, 201] width 31 height 31
select select "2025-11-01"
select select "2025-12-01"
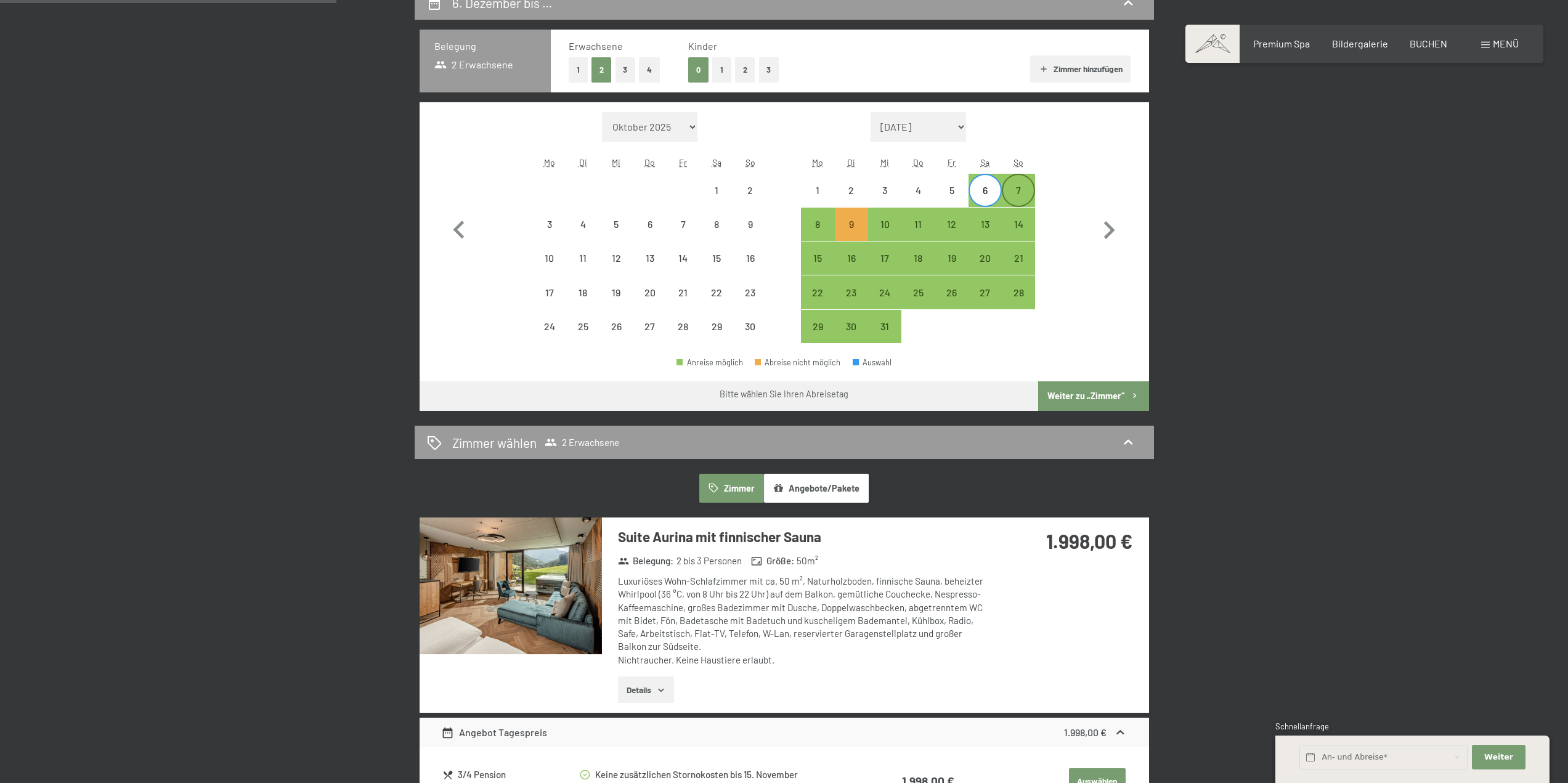
click at [1014, 195] on div "7" at bounding box center [1018, 201] width 31 height 31
select select "2025-11-01"
select select "2025-12-01"
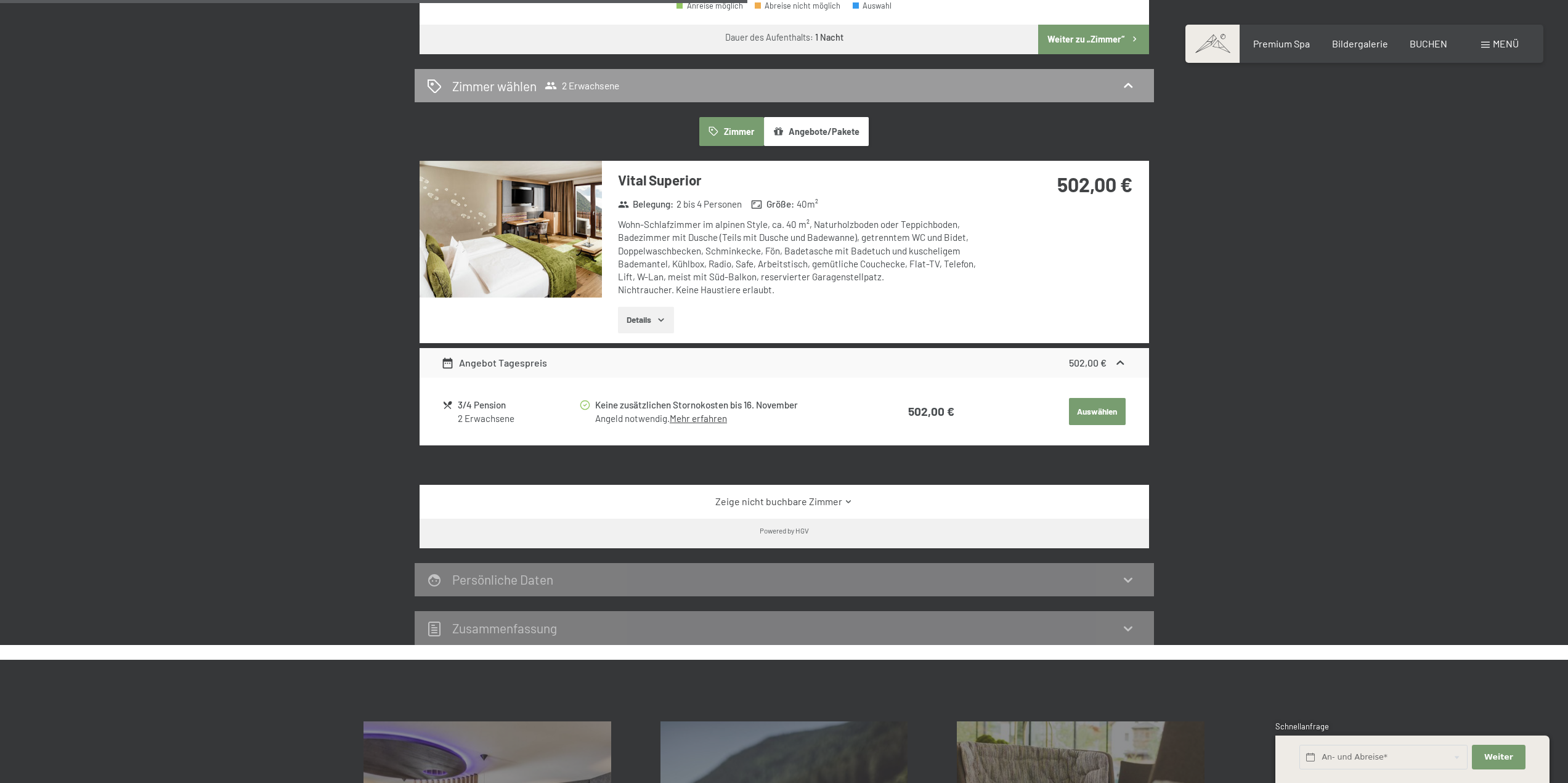
scroll to position [678, 0]
